Goal: Transaction & Acquisition: Purchase product/service

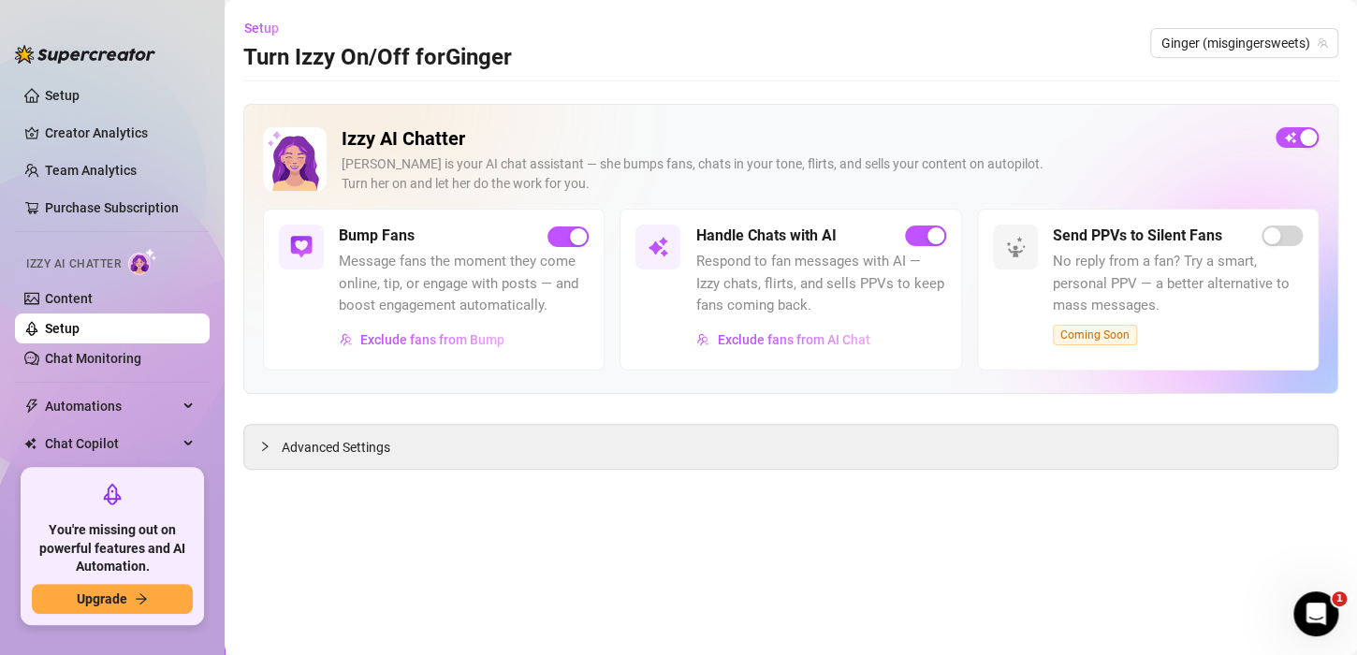
scroll to position [118, 0]
click at [79, 351] on link "Chat Monitoring" at bounding box center [93, 358] width 96 height 15
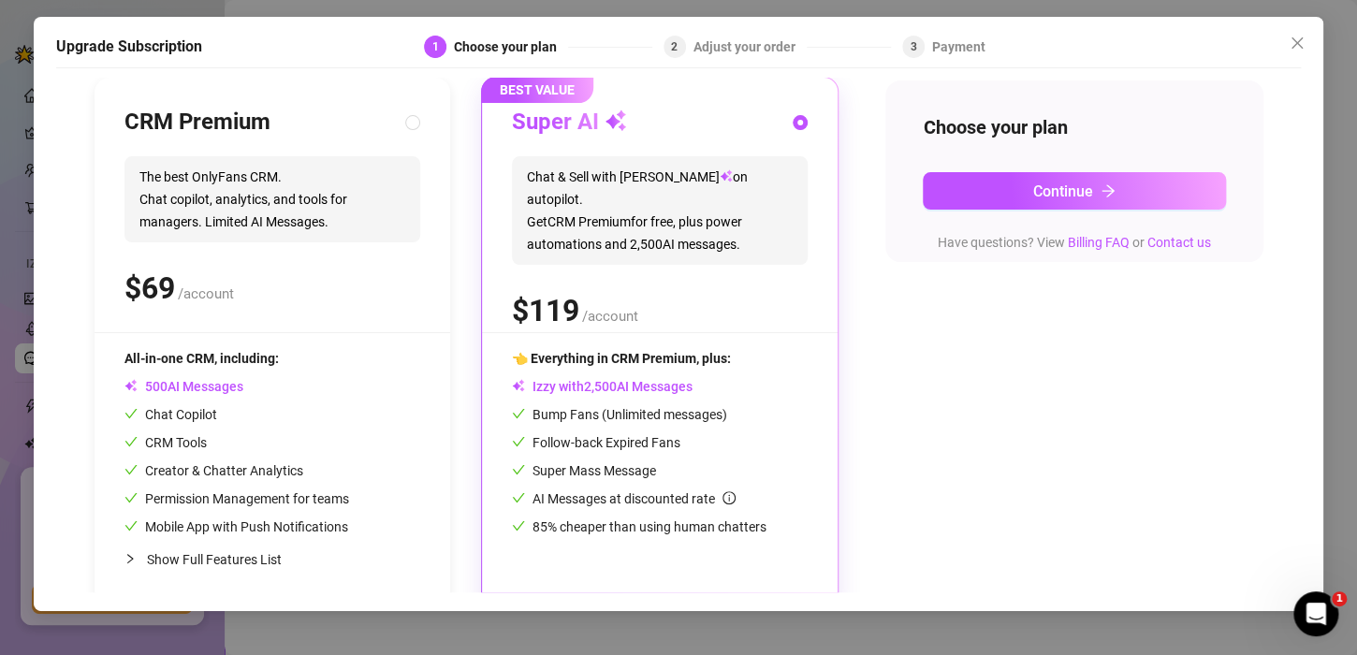
scroll to position [215, 0]
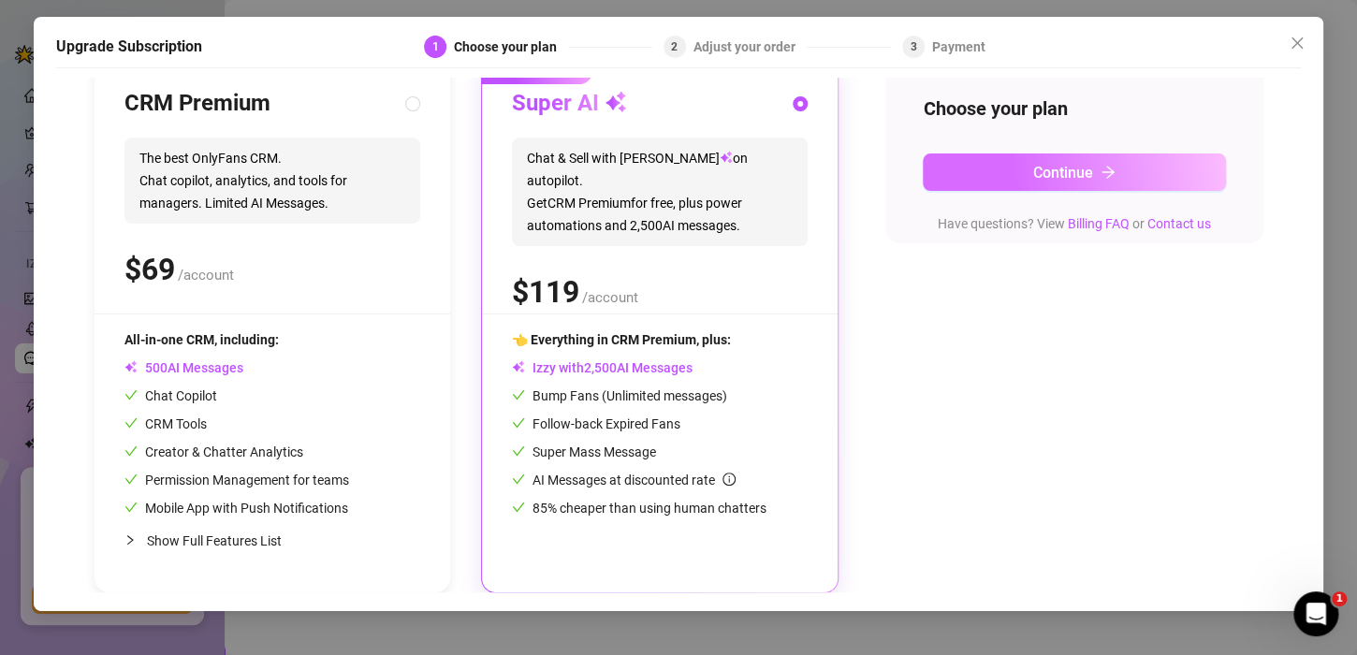
click at [1139, 166] on button "Continue" at bounding box center [1073, 171] width 303 height 37
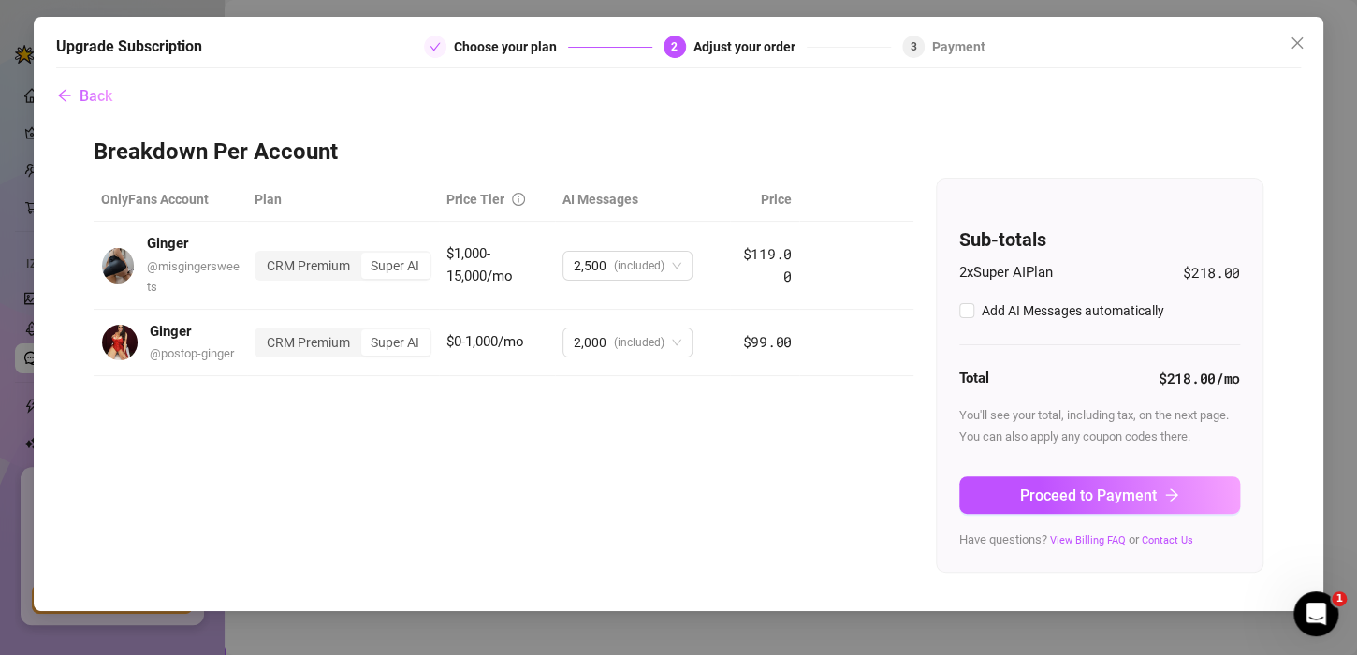
scroll to position [0, 0]
checkbox input "true"
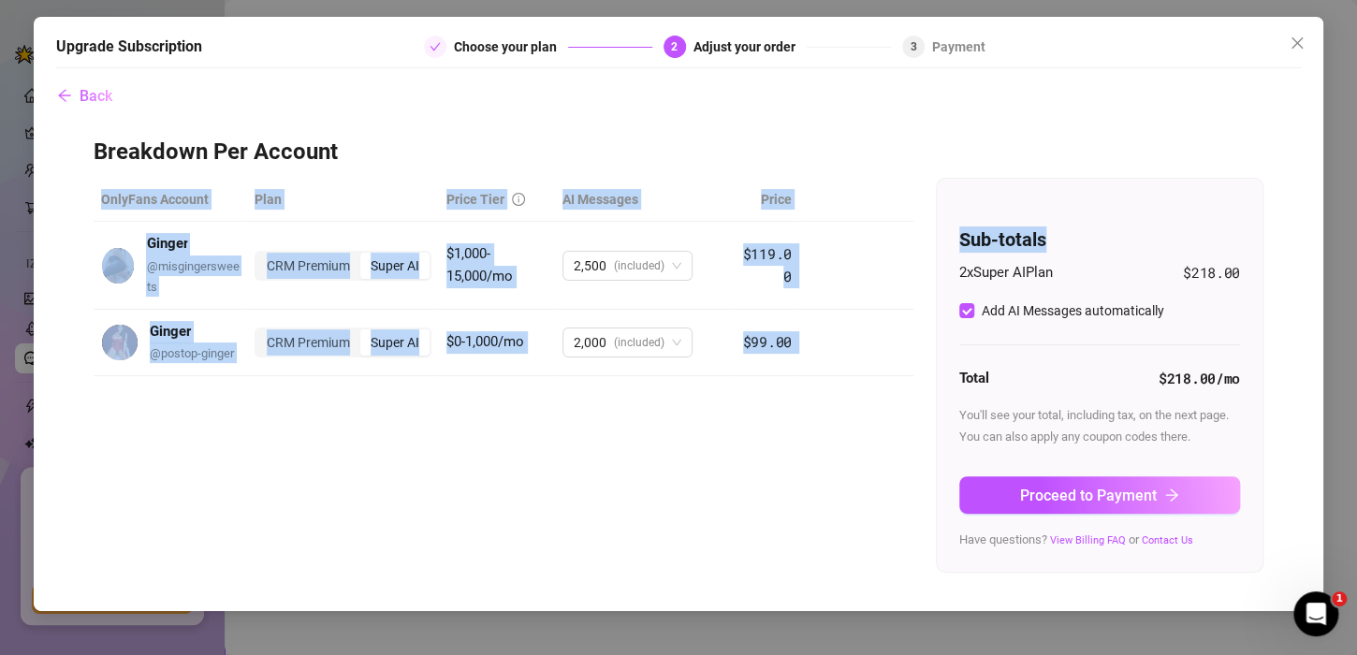
drag, startPoint x: 1139, startPoint y: 166, endPoint x: 1107, endPoint y: 201, distance: 47.7
click at [1107, 201] on div "Breakdown Per Account OnlyFans Account Plan Price Tier AI Messages Price Ginger…" at bounding box center [678, 356] width 1169 height 436
click at [1107, 201] on div "Sub-totals 2 x Super AI Plan $218.00 Add AI Messages automatically Total $218.0…" at bounding box center [1099, 375] width 326 height 393
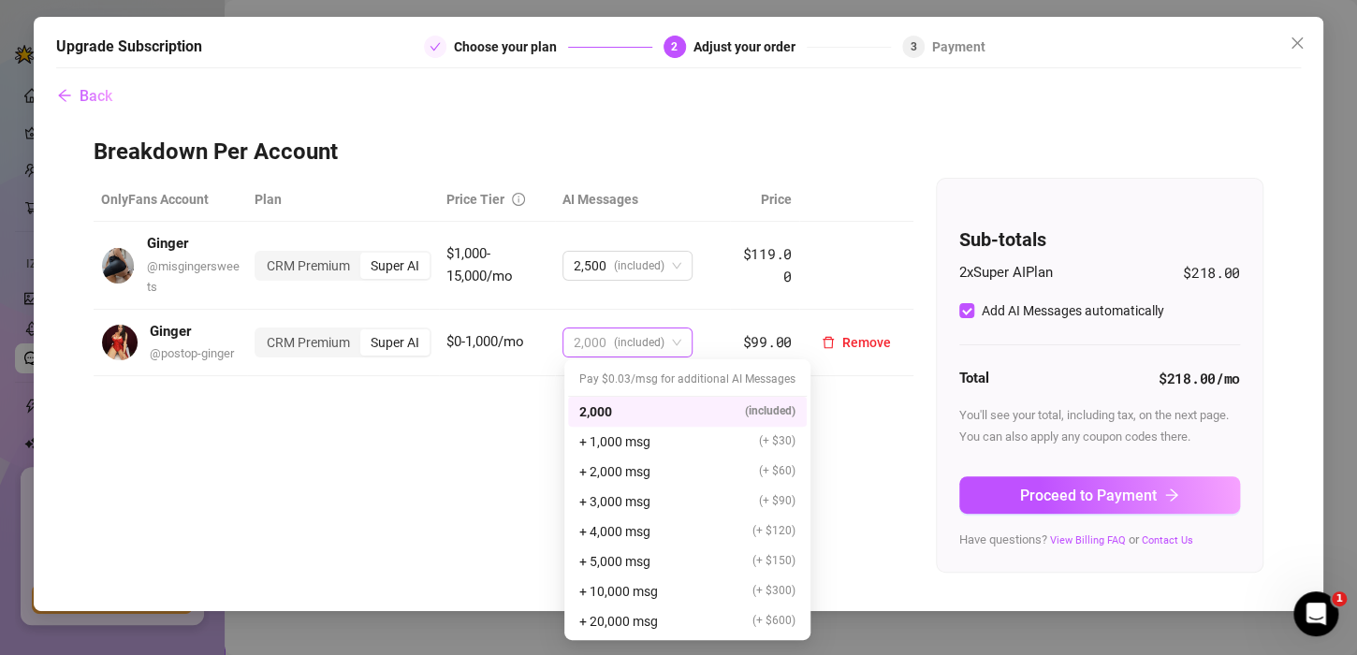
click at [677, 341] on span "2,000 (included)" at bounding box center [627, 342] width 108 height 28
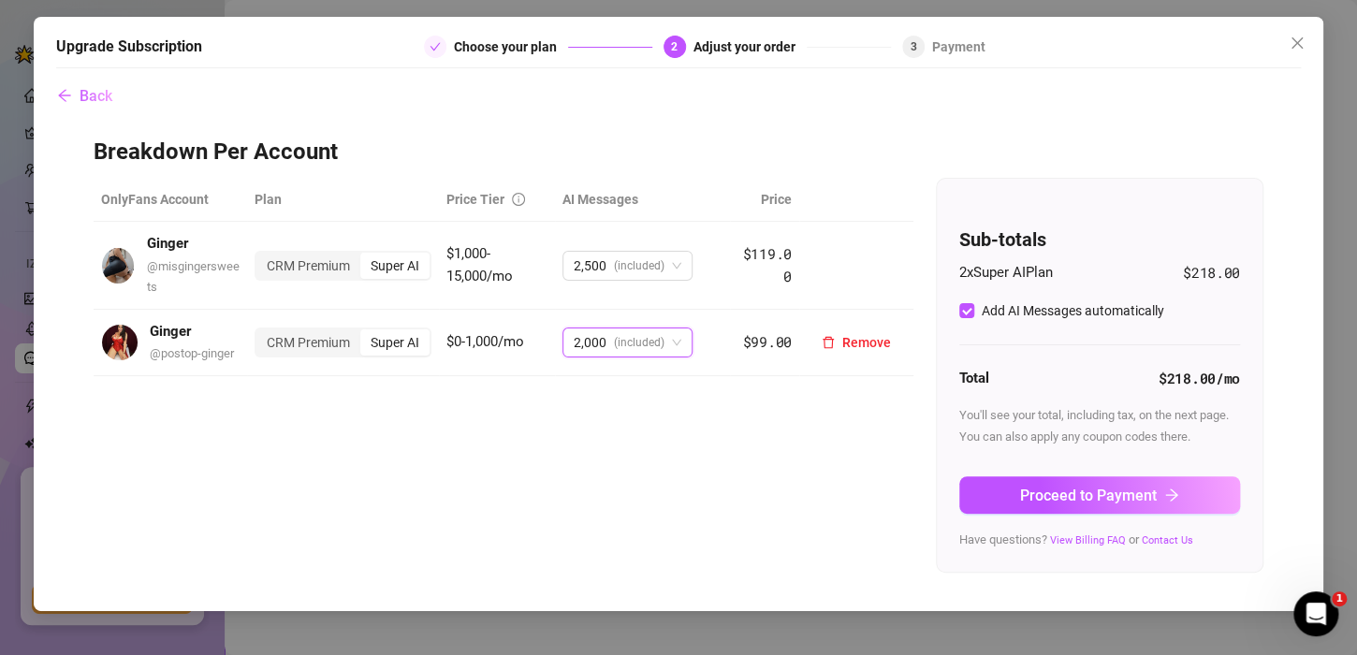
click at [677, 341] on span "2,000 (included)" at bounding box center [627, 342] width 108 height 28
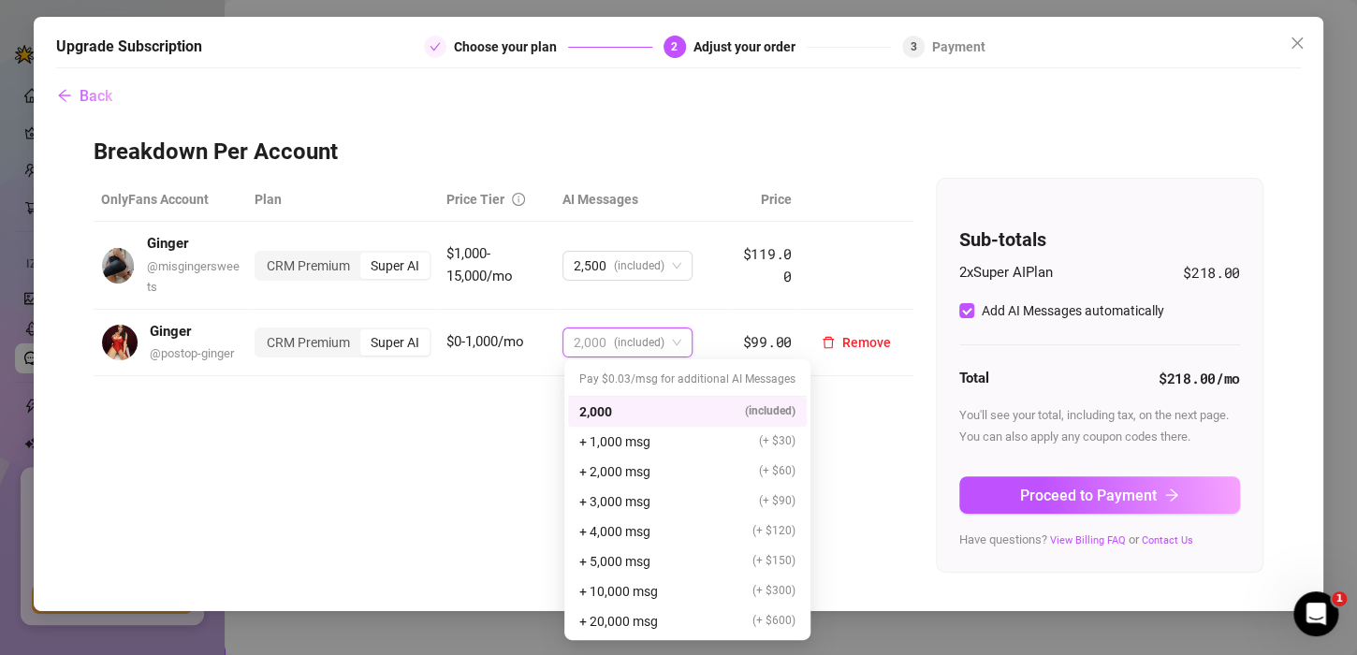
click at [677, 341] on span "2,000 (included)" at bounding box center [627, 342] width 108 height 28
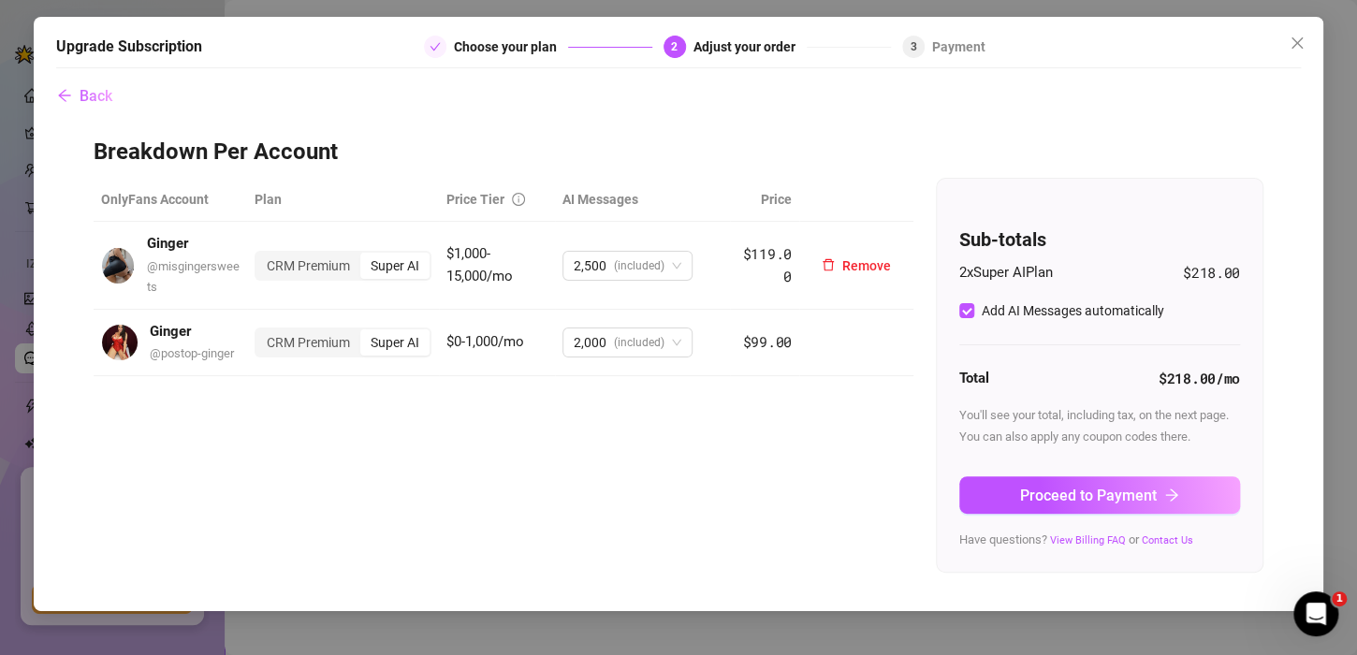
click at [701, 296] on td "2,500 (included)" at bounding box center [642, 265] width 175 height 87
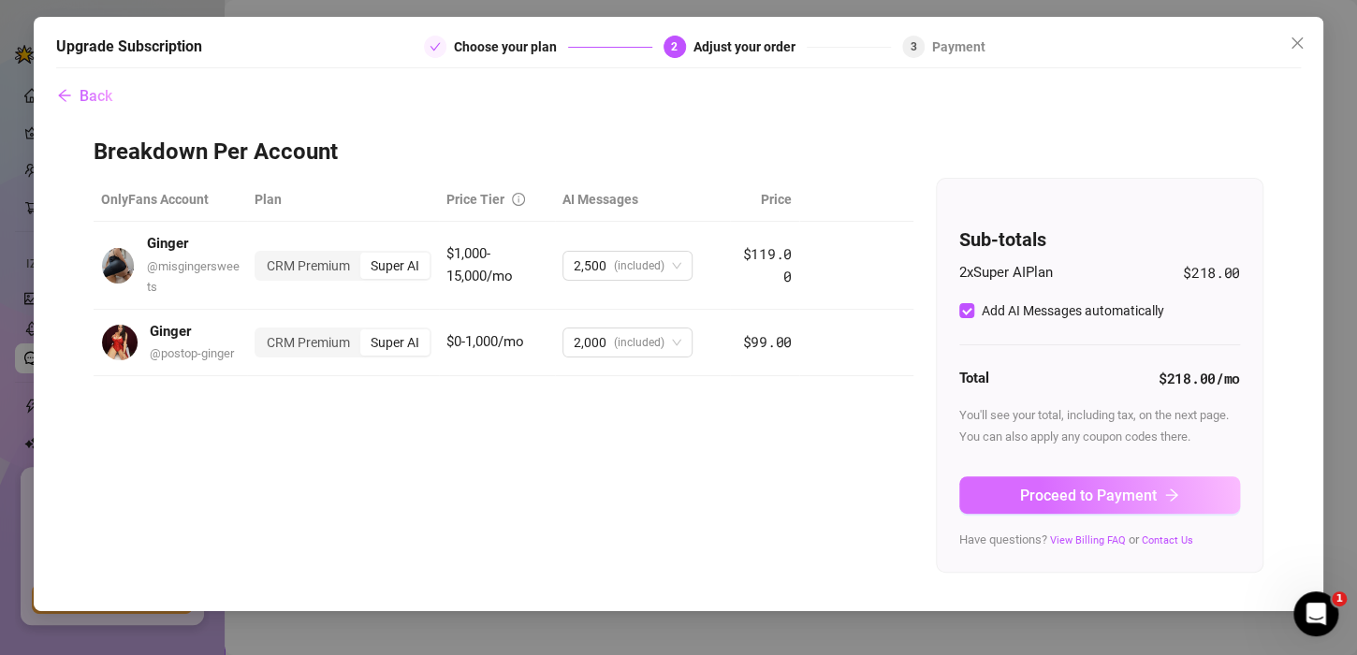
click at [997, 484] on button "Proceed to Payment" at bounding box center [1099, 494] width 281 height 37
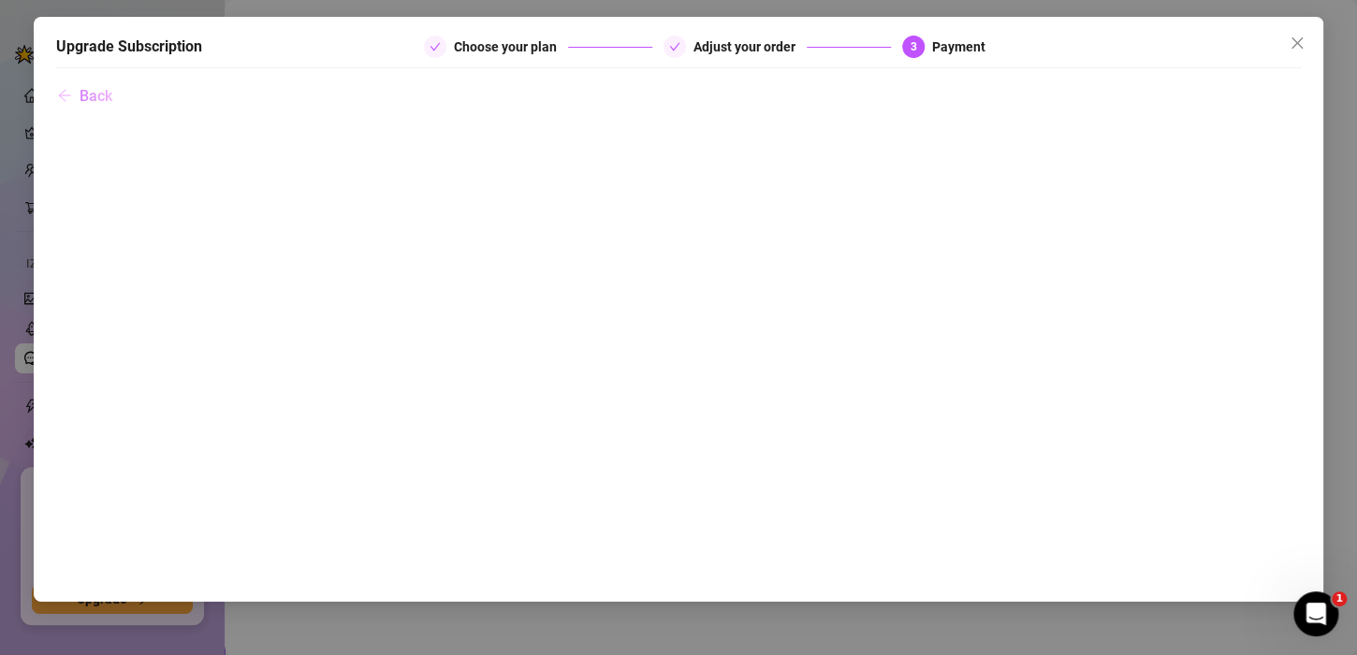
click at [77, 92] on button "Back" at bounding box center [84, 96] width 57 height 37
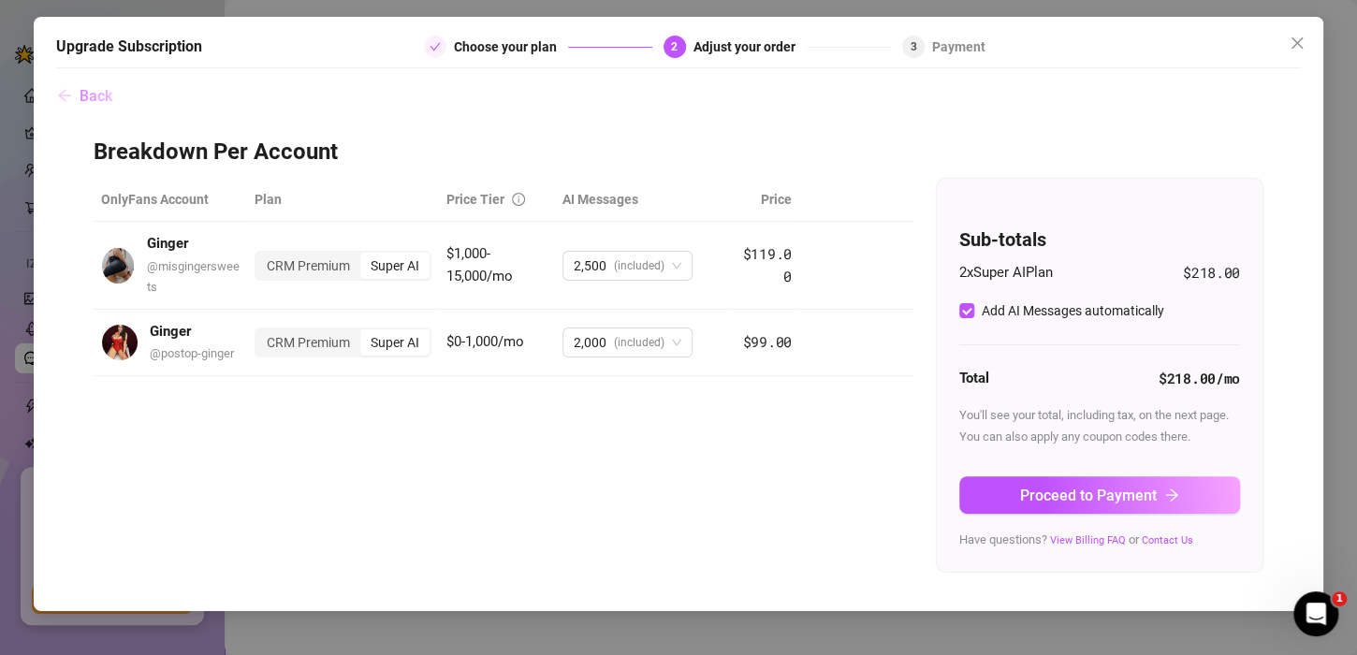
click at [77, 92] on button "Back" at bounding box center [84, 96] width 57 height 37
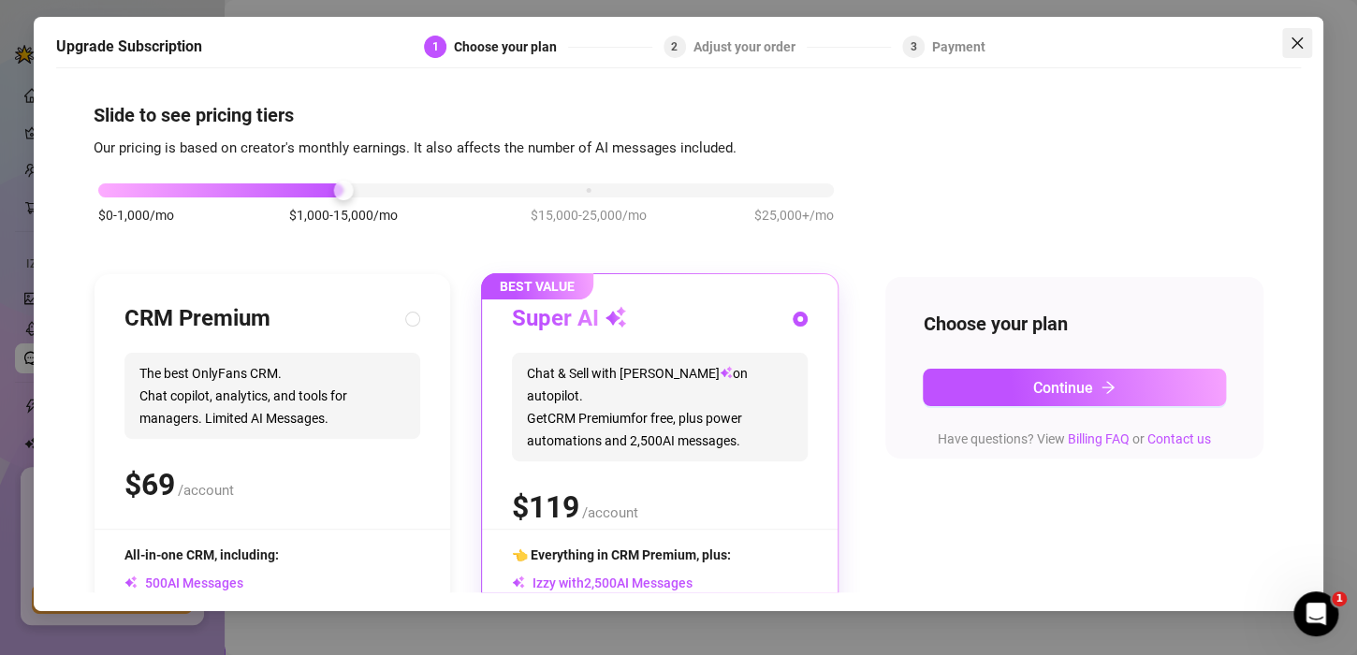
click at [1294, 51] on button "Close" at bounding box center [1297, 43] width 30 height 30
